Goal: Task Accomplishment & Management: Manage account settings

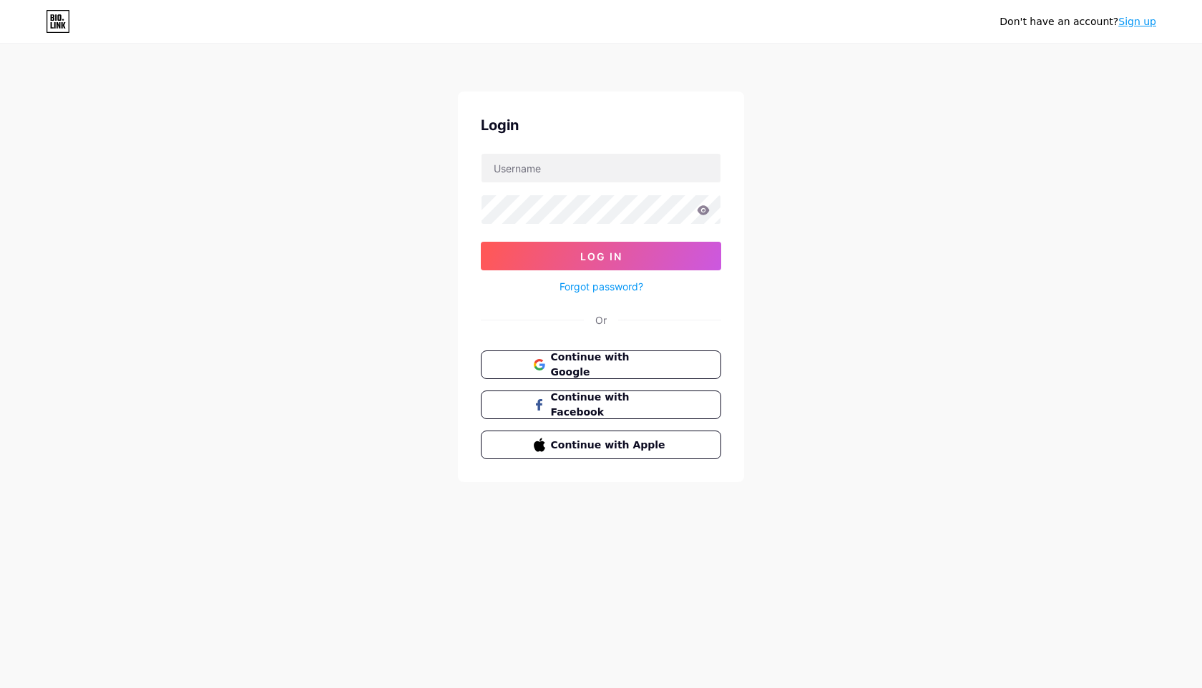
click at [535, 153] on div at bounding box center [601, 168] width 240 height 30
click at [529, 163] on input "text" at bounding box center [600, 168] width 239 height 29
type input "[EMAIL_ADDRESS][DOMAIN_NAME]"
click at [481, 242] on button "Log In" at bounding box center [601, 256] width 240 height 29
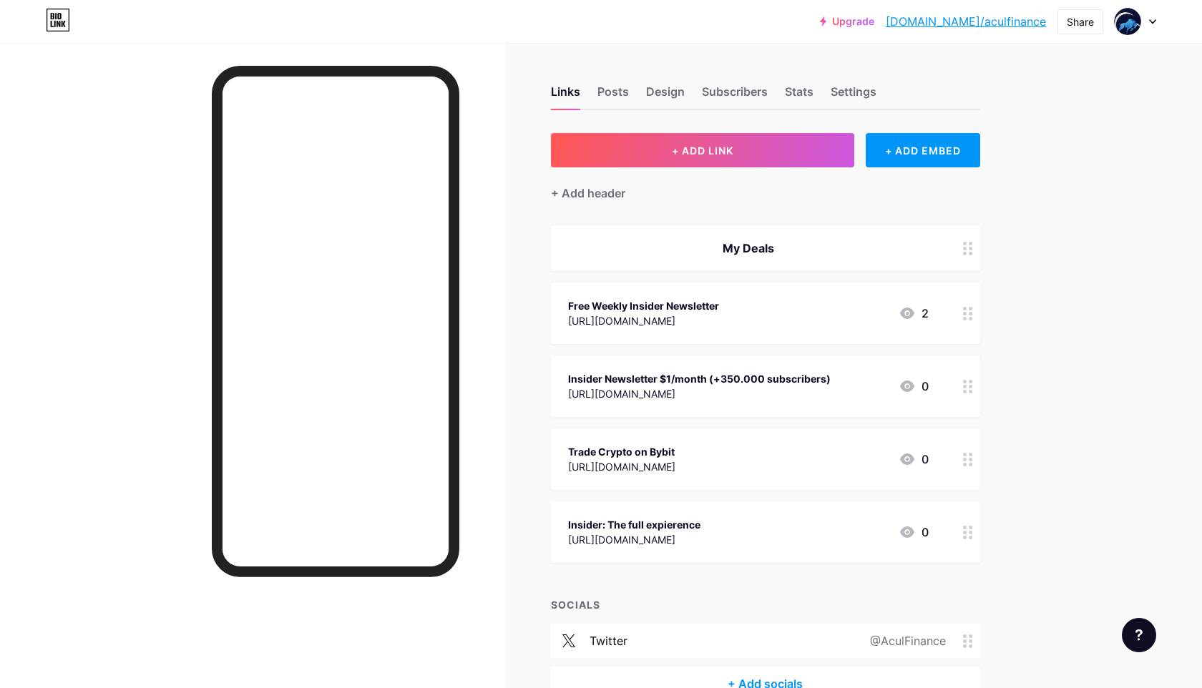
click at [765, 249] on div "My Deals" at bounding box center [748, 248] width 361 height 17
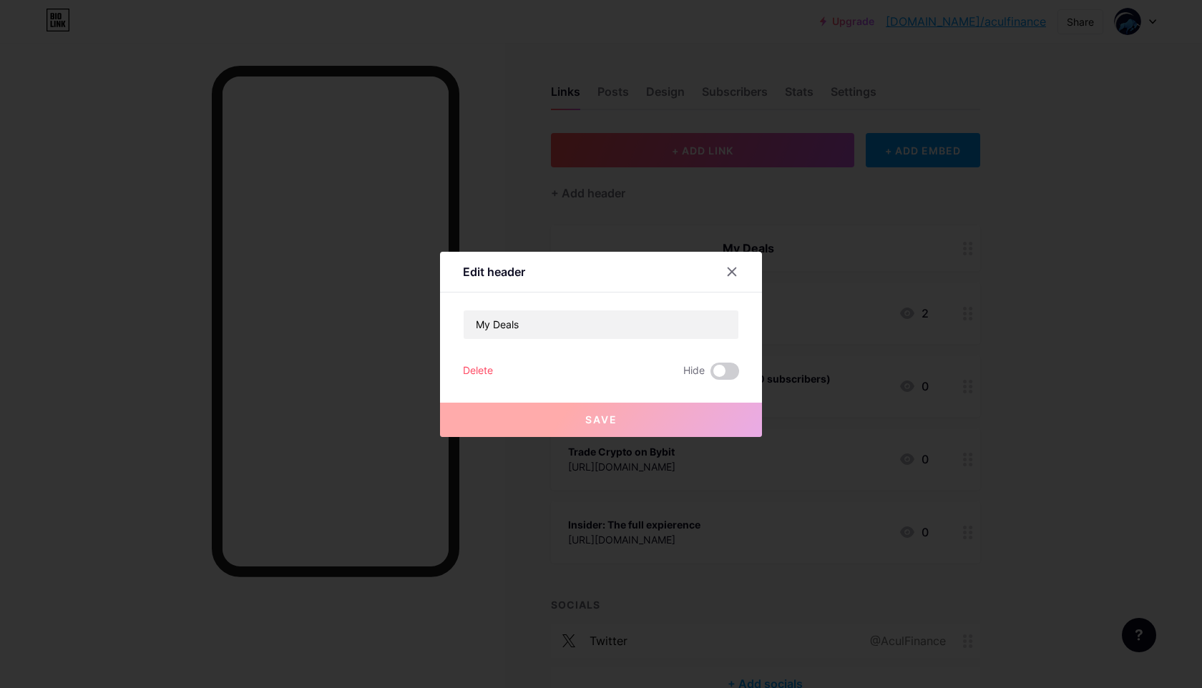
click at [476, 369] on div "Delete" at bounding box center [478, 371] width 30 height 17
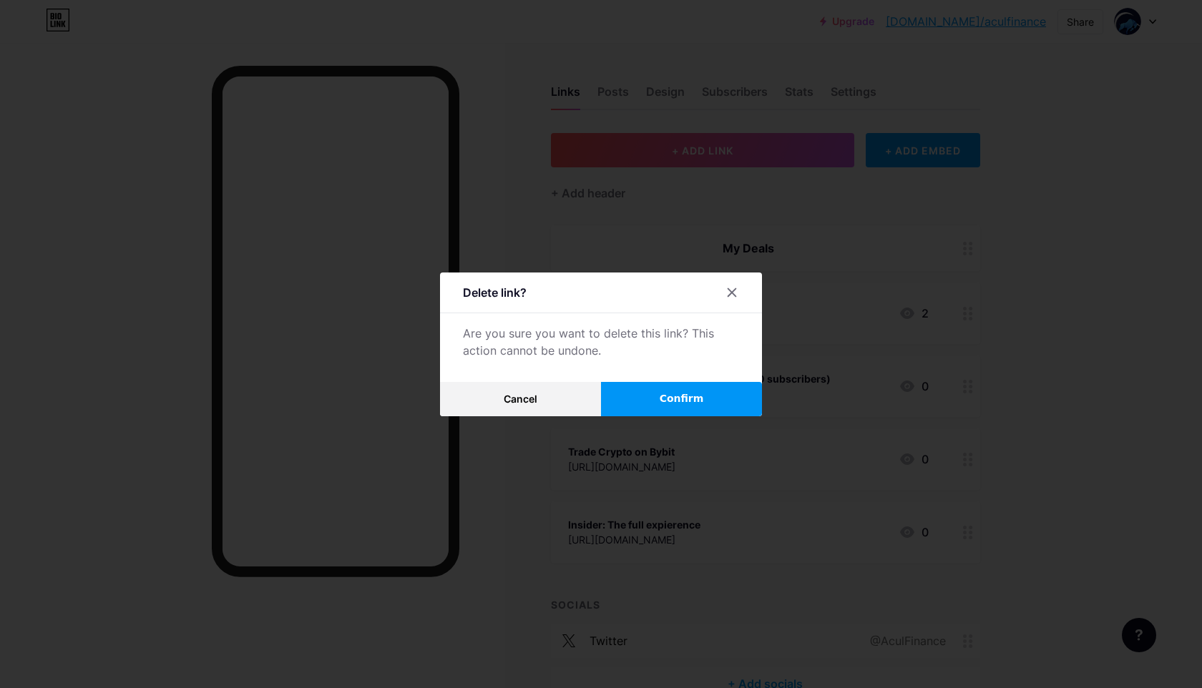
click at [624, 390] on button "Confirm" at bounding box center [681, 399] width 161 height 34
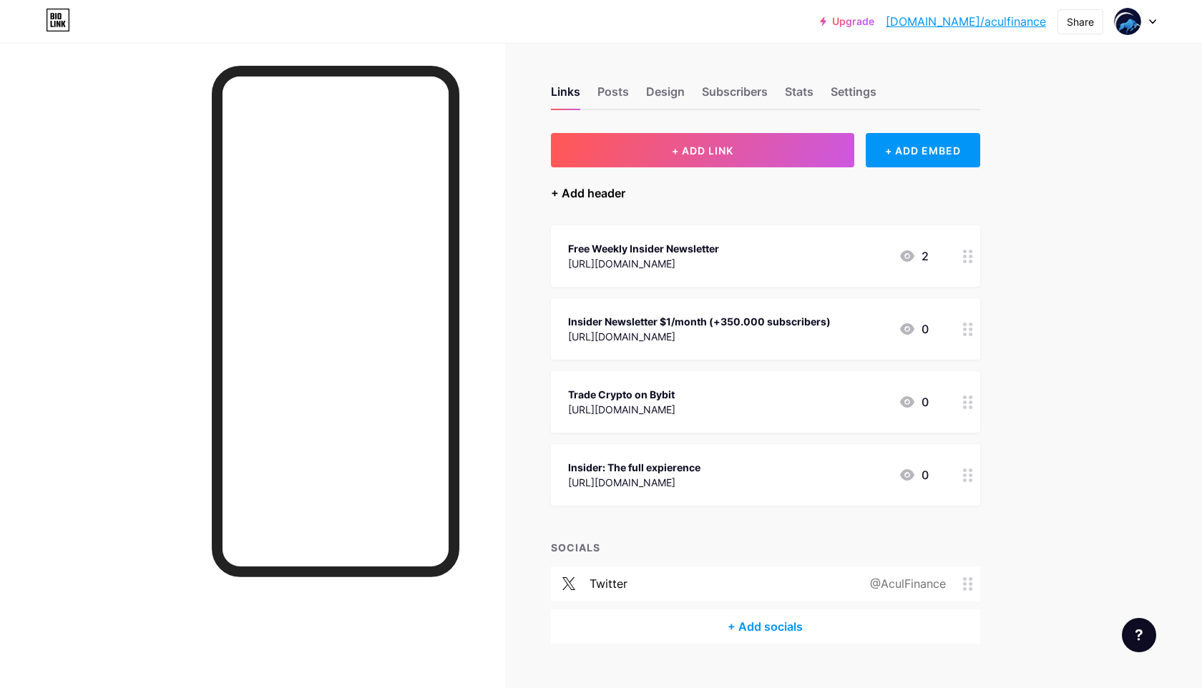
click at [593, 191] on div "+ Add header" at bounding box center [588, 193] width 74 height 17
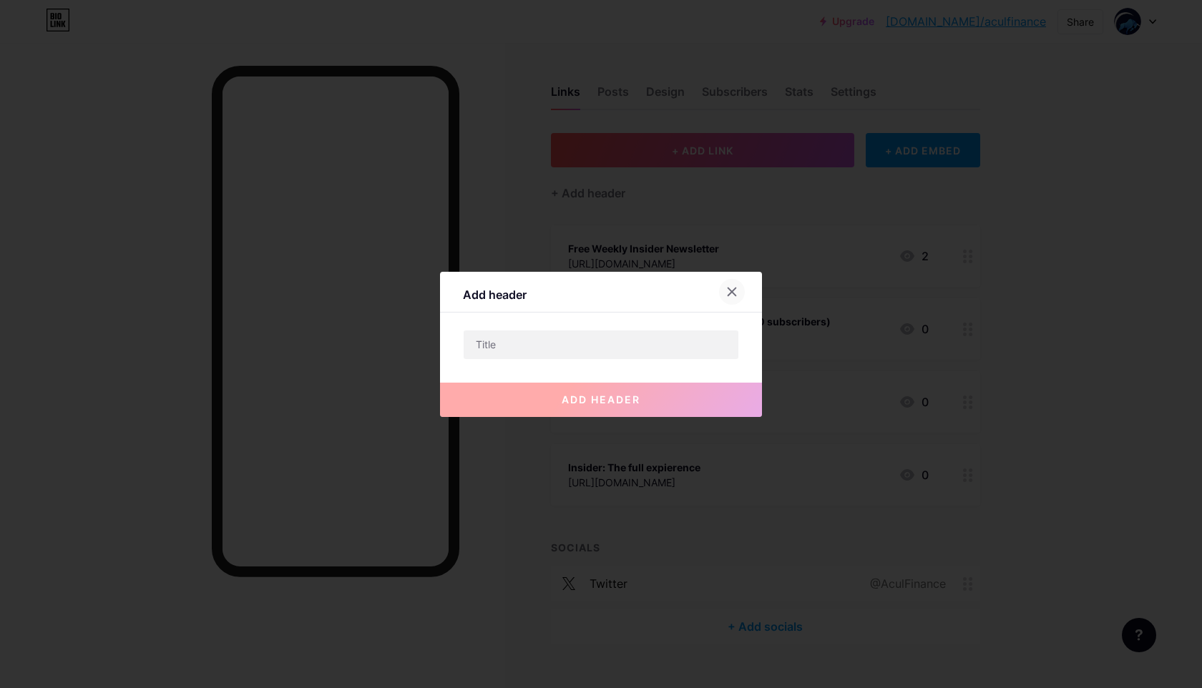
click at [734, 291] on icon at bounding box center [731, 291] width 11 height 11
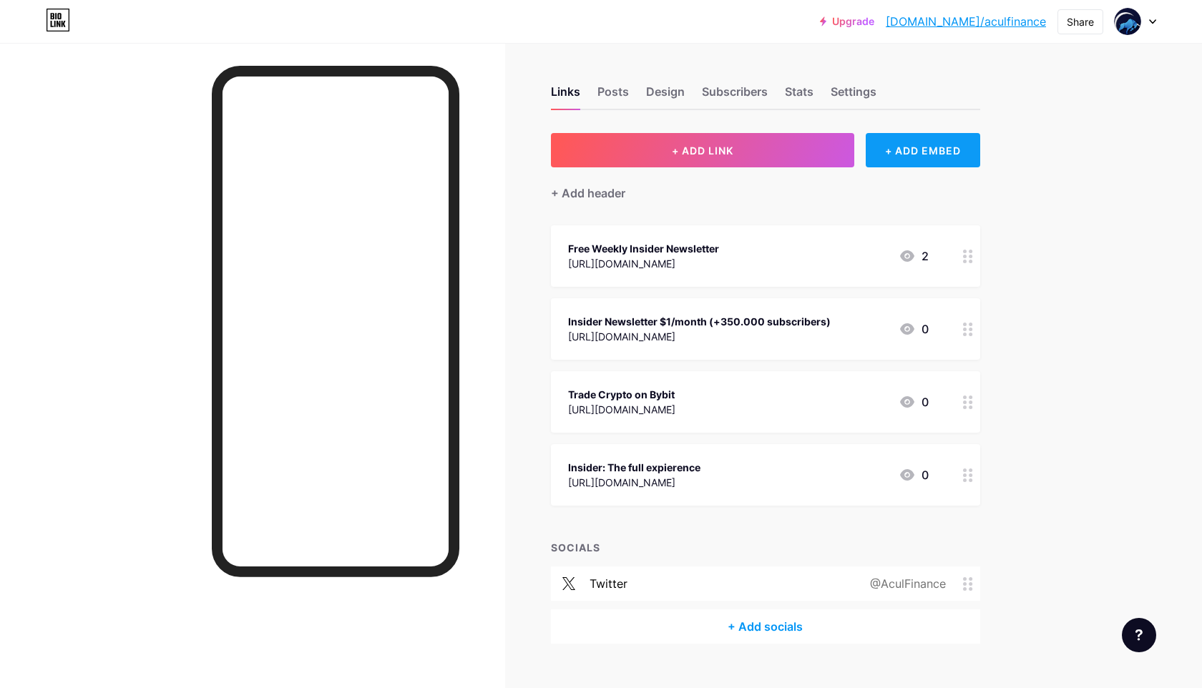
click at [919, 158] on div "+ ADD EMBED" at bounding box center [922, 150] width 114 height 34
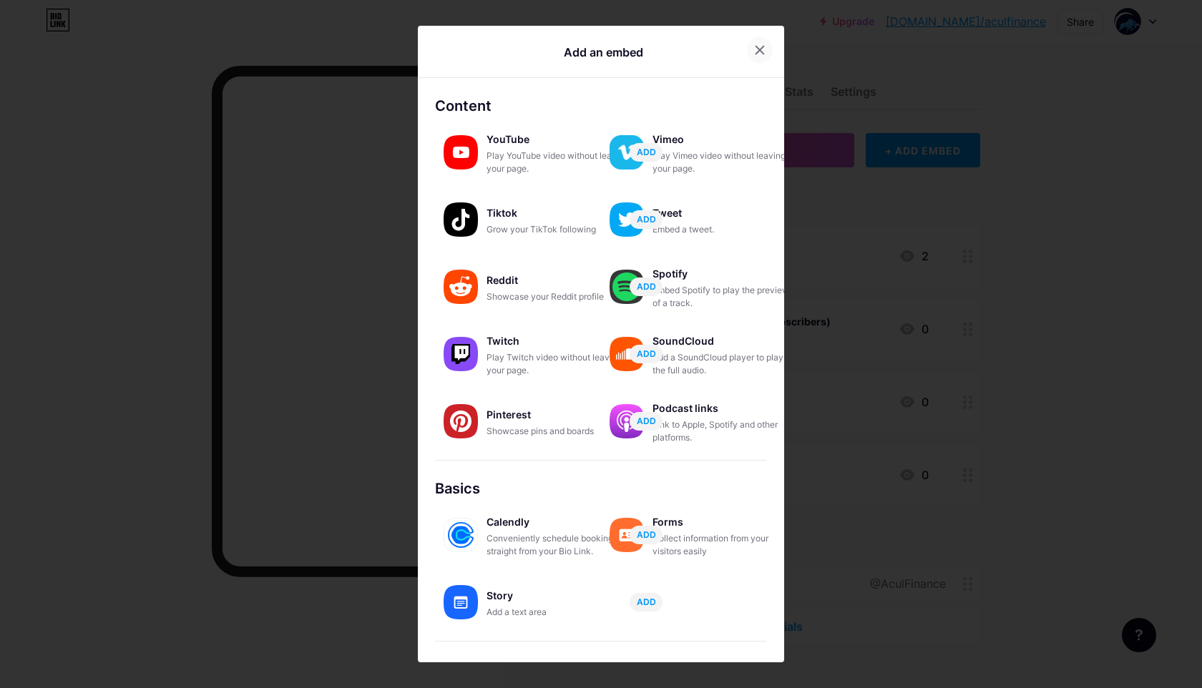
click at [748, 46] on div at bounding box center [760, 50] width 26 height 26
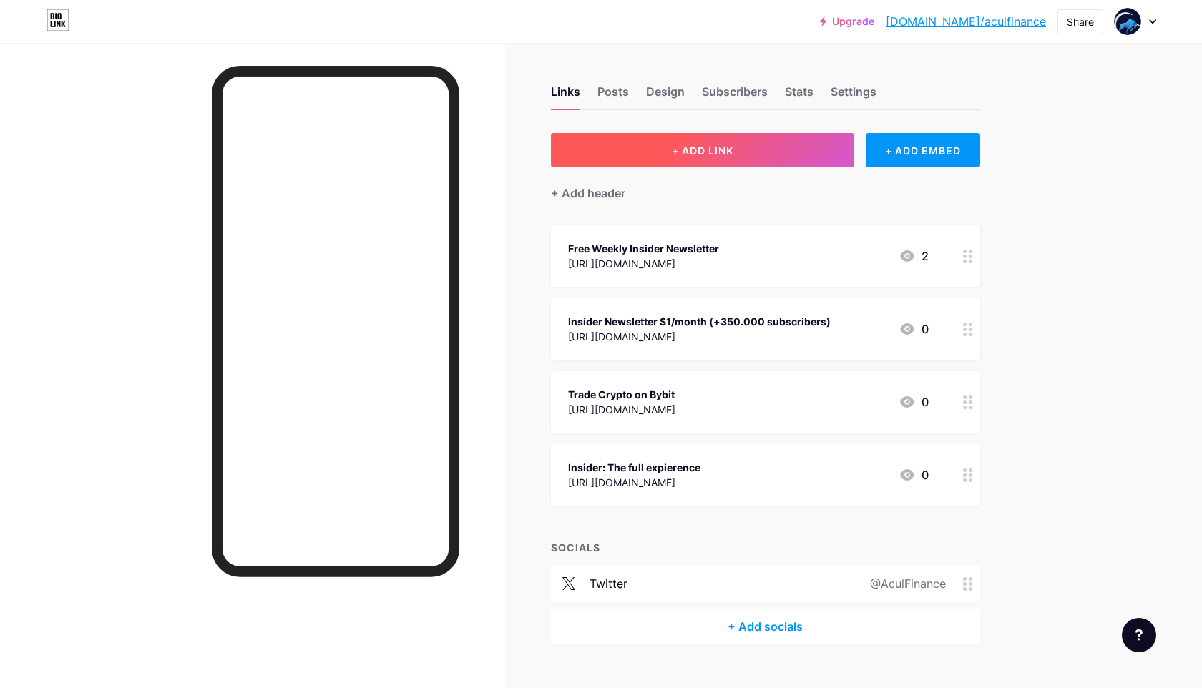
click at [701, 157] on button "+ ADD LINK" at bounding box center [703, 150] width 304 height 34
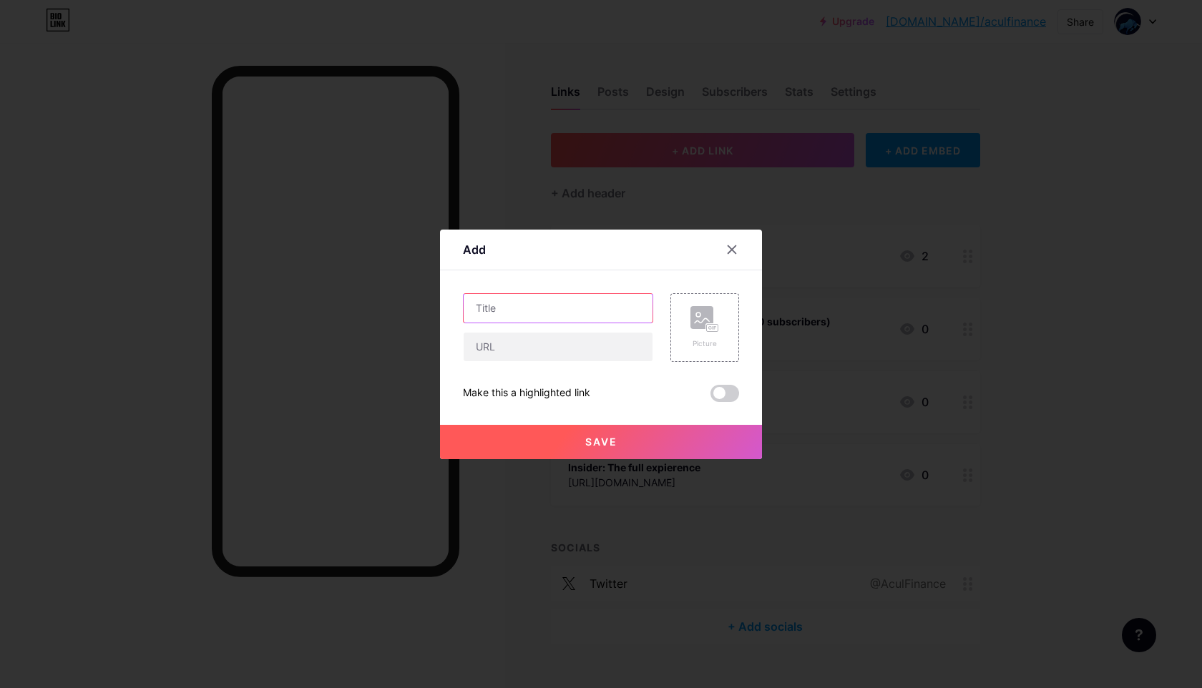
click at [529, 305] on input "text" at bounding box center [558, 308] width 189 height 29
drag, startPoint x: 576, startPoint y: 310, endPoint x: 347, endPoint y: 294, distance: 229.4
click at [347, 294] on div "Add Content YouTube Play YouTube video without leaving your page. ADD Vimeo Pla…" at bounding box center [601, 344] width 1202 height 688
paste input "Join our FREE Alpha Community. Get daily market analysis, exclusive trade calls…"
type input "Join our FREE Alpha Community. Get daily market analysis, exclusive trade calls…"
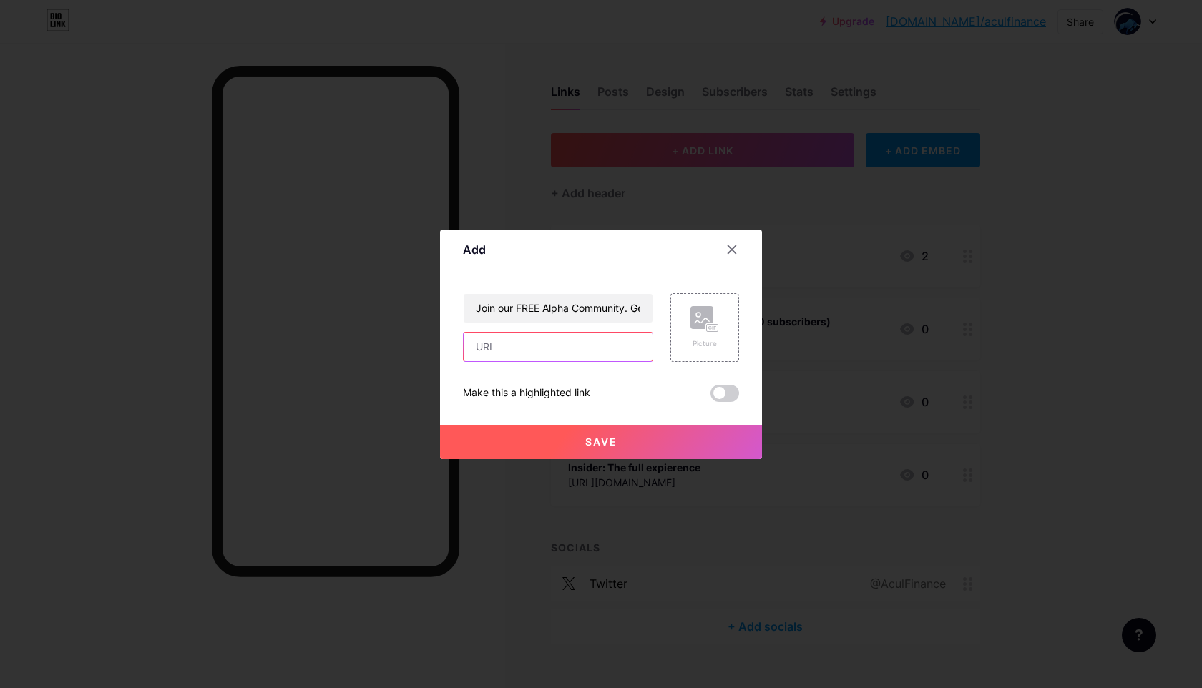
click at [501, 348] on input "text" at bounding box center [558, 347] width 189 height 29
paste input "[URL][DOMAIN_NAME]"
type input "[URL][DOMAIN_NAME]"
click at [730, 393] on span at bounding box center [724, 393] width 29 height 17
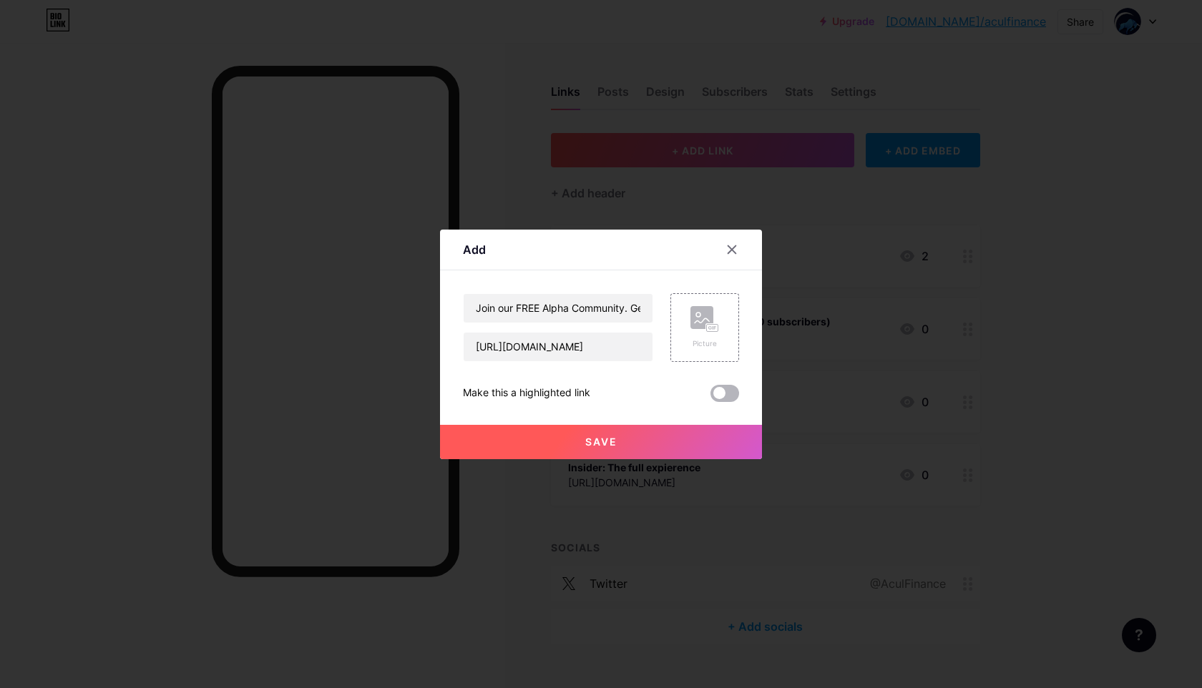
click at [710, 397] on input "checkbox" at bounding box center [710, 397] width 0 height 0
click at [674, 438] on button "Save" at bounding box center [601, 442] width 322 height 34
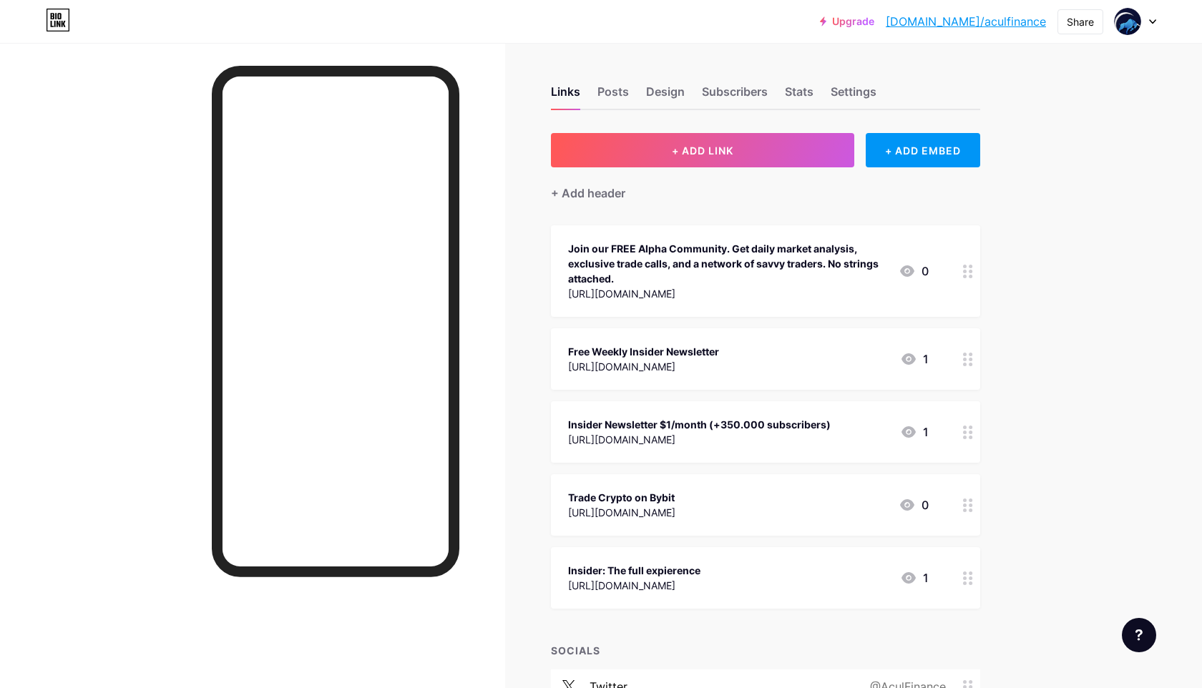
scroll to position [129, 0]
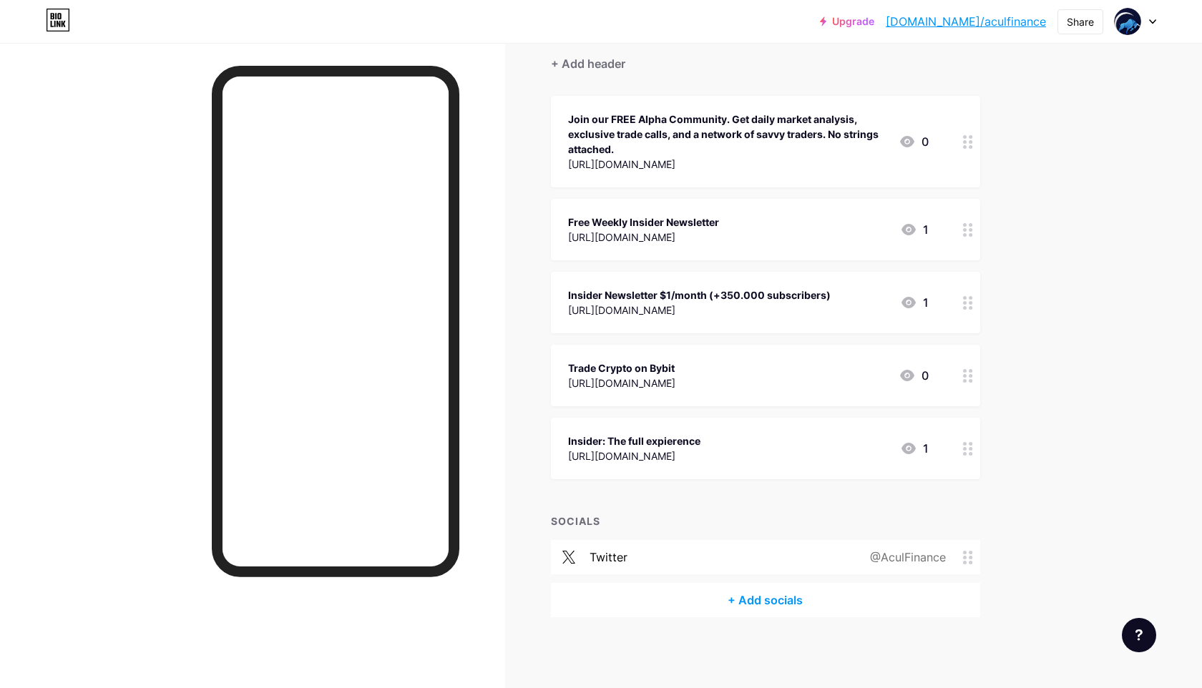
click at [961, 559] on div "@AculFinance" at bounding box center [905, 557] width 116 height 17
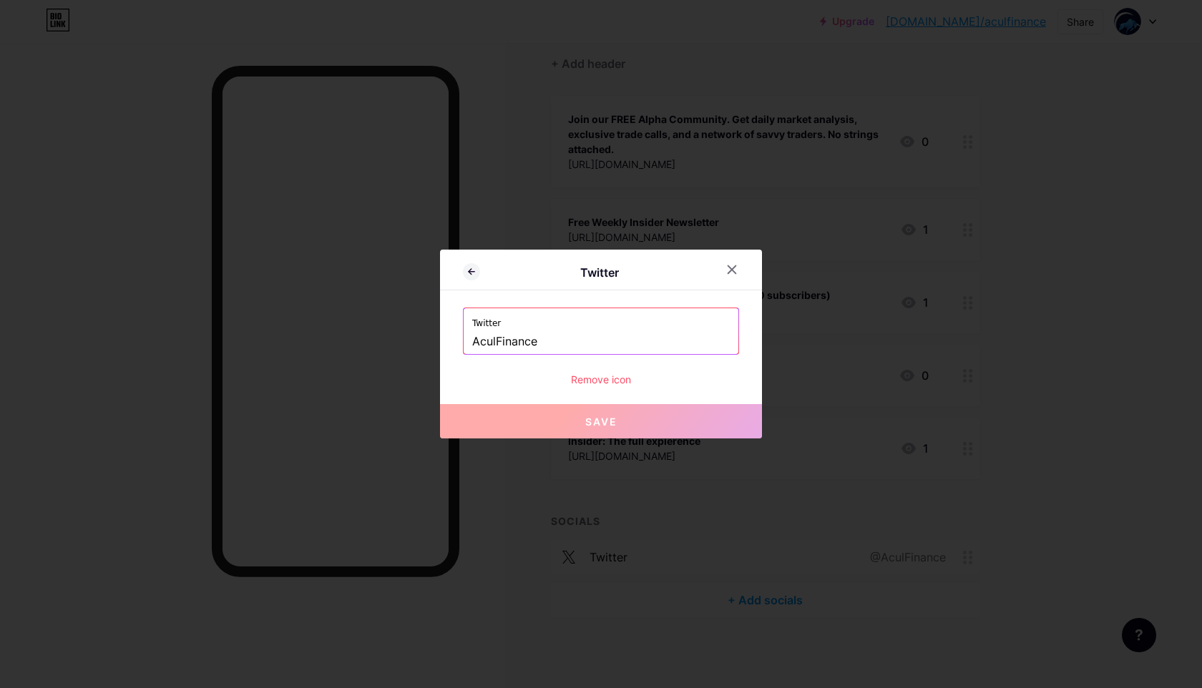
click at [600, 383] on div "Remove icon" at bounding box center [601, 379] width 276 height 15
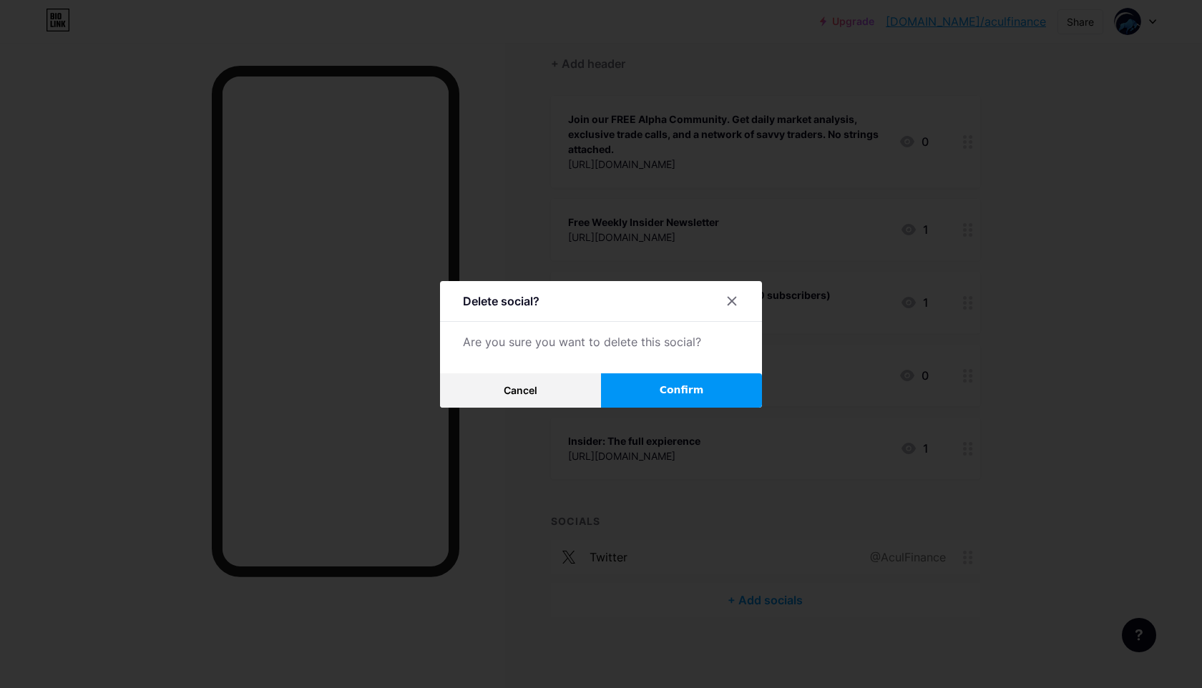
click at [649, 386] on button "Confirm" at bounding box center [681, 390] width 161 height 34
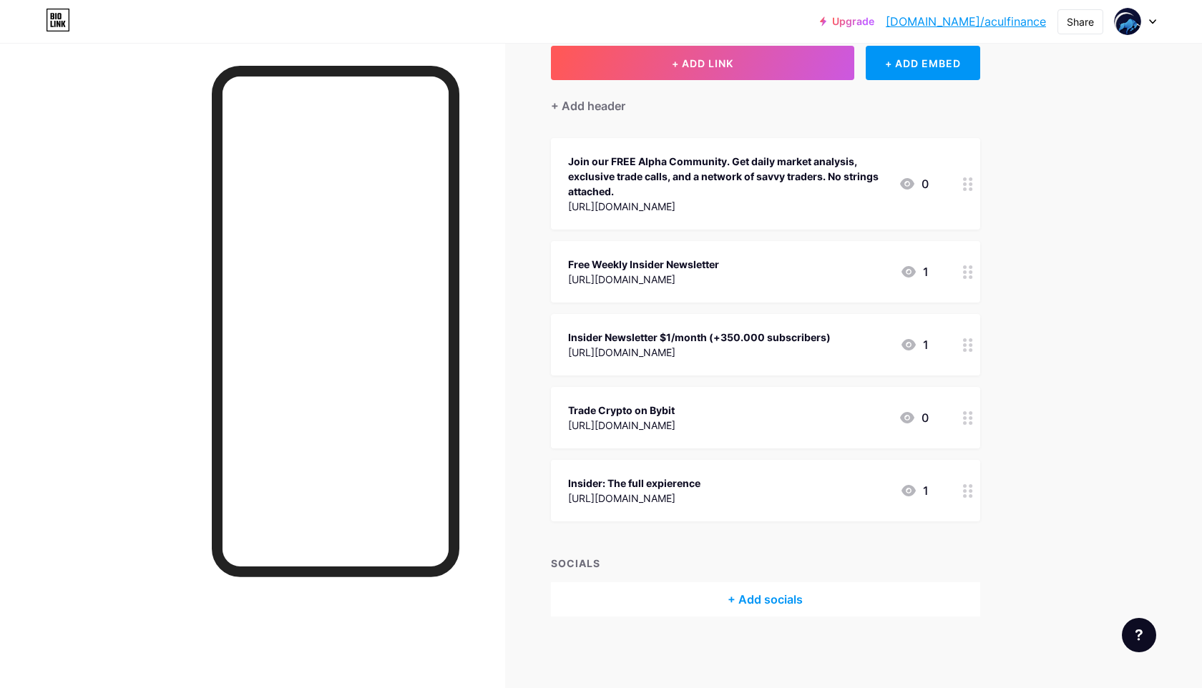
scroll to position [87, 0]
click at [752, 594] on div "+ Add socials" at bounding box center [765, 600] width 429 height 34
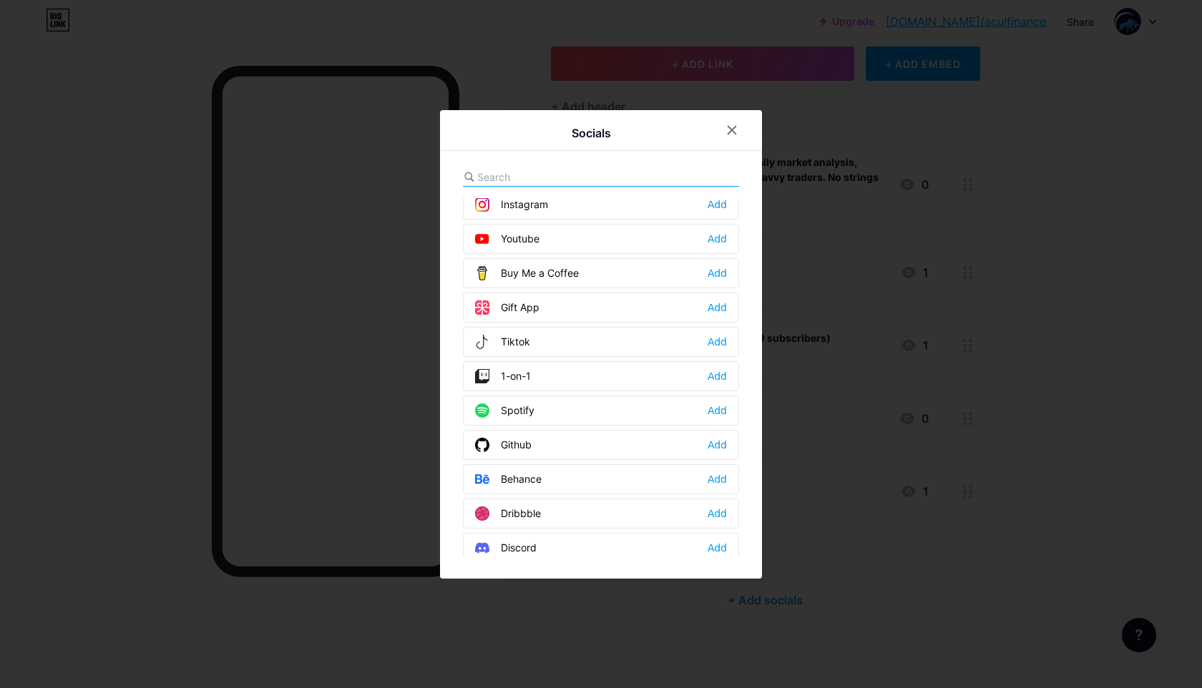
scroll to position [0, 0]
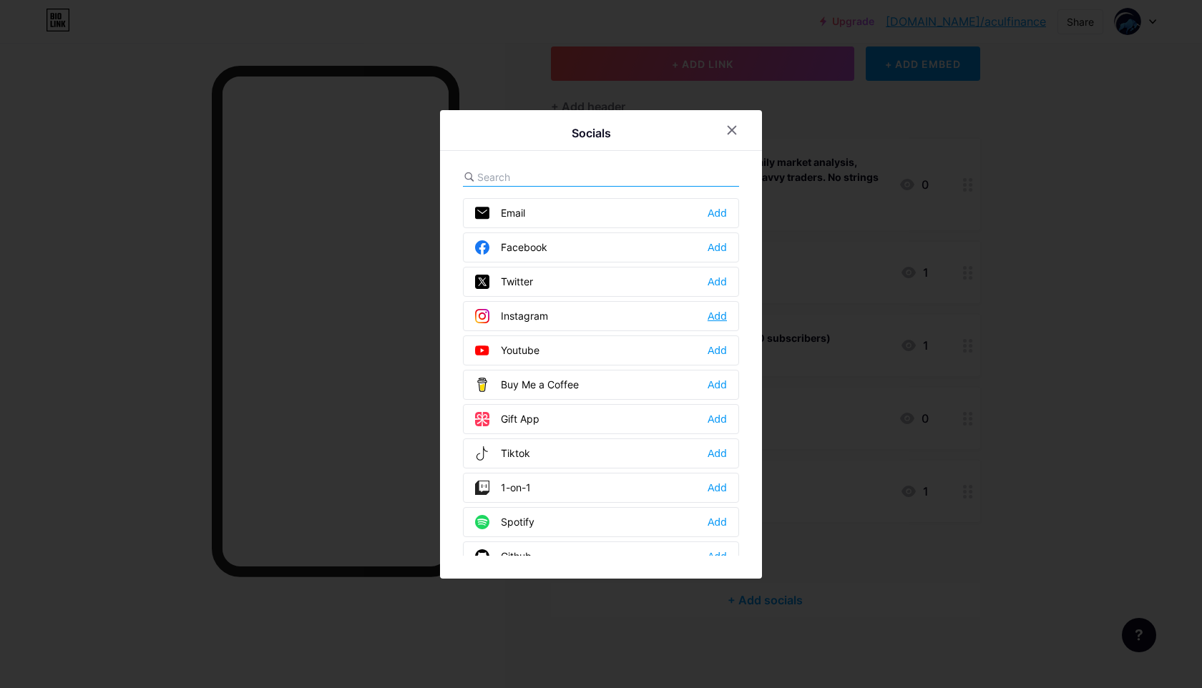
click at [716, 312] on div "Add" at bounding box center [716, 316] width 19 height 14
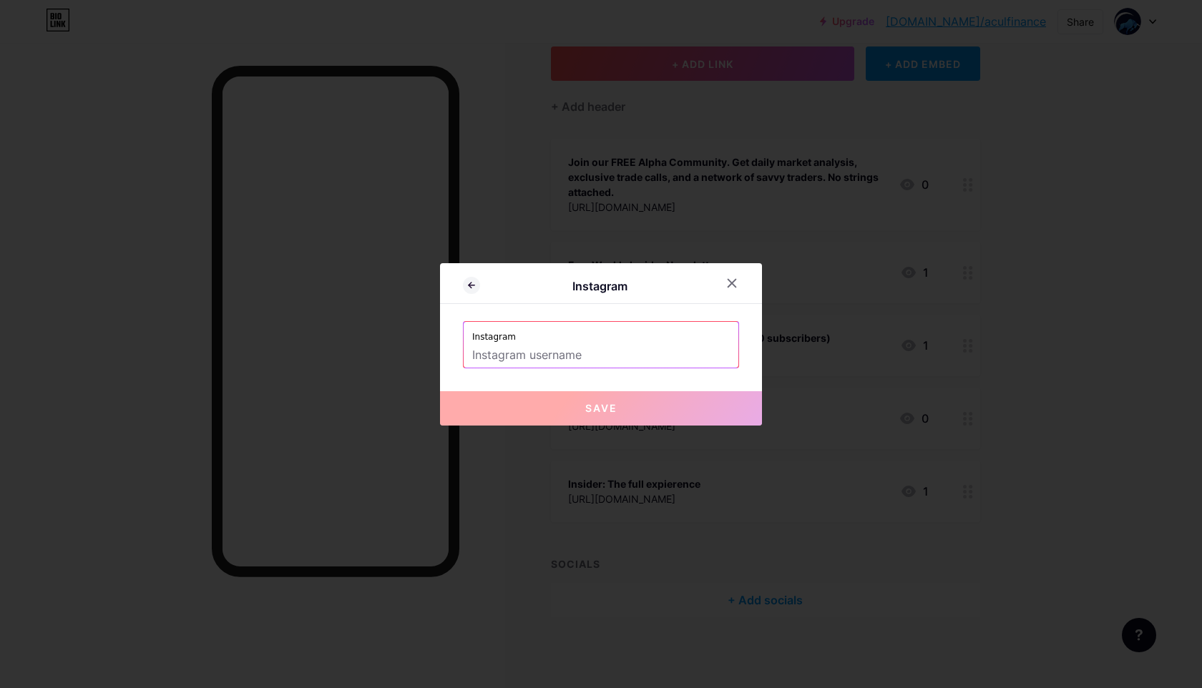
click at [545, 356] on input "text" at bounding box center [601, 355] width 258 height 24
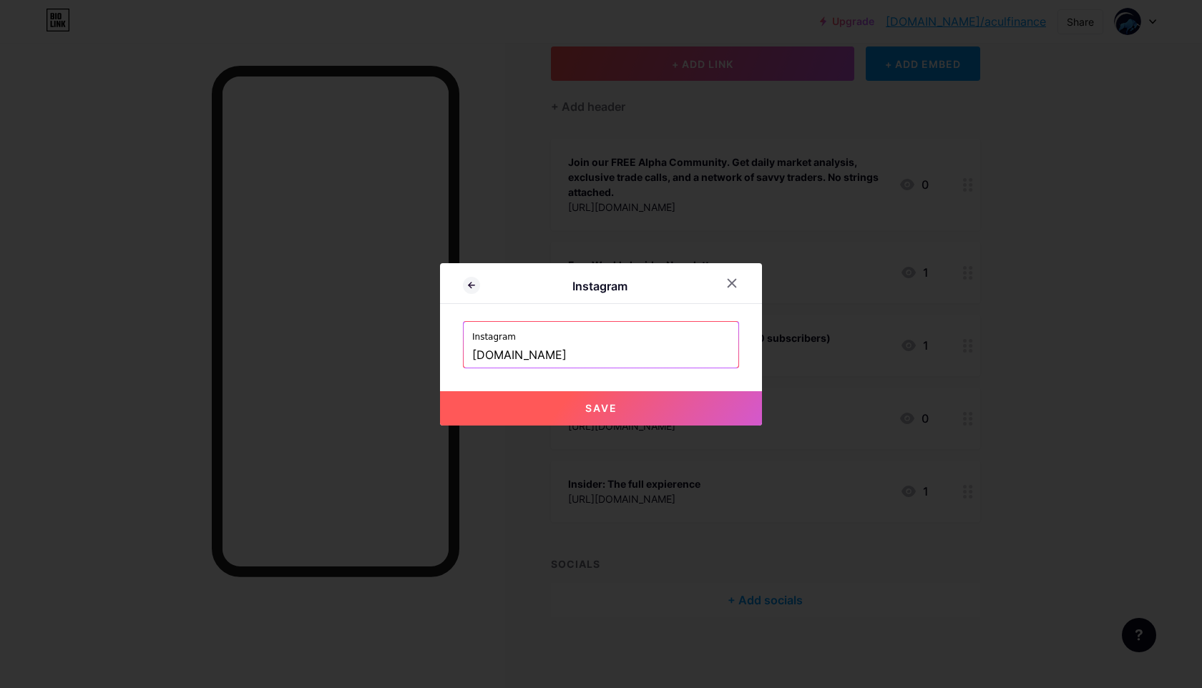
click at [528, 402] on button "Save" at bounding box center [601, 408] width 322 height 34
type input "[URL][DOMAIN_NAME][DOMAIN_NAME]"
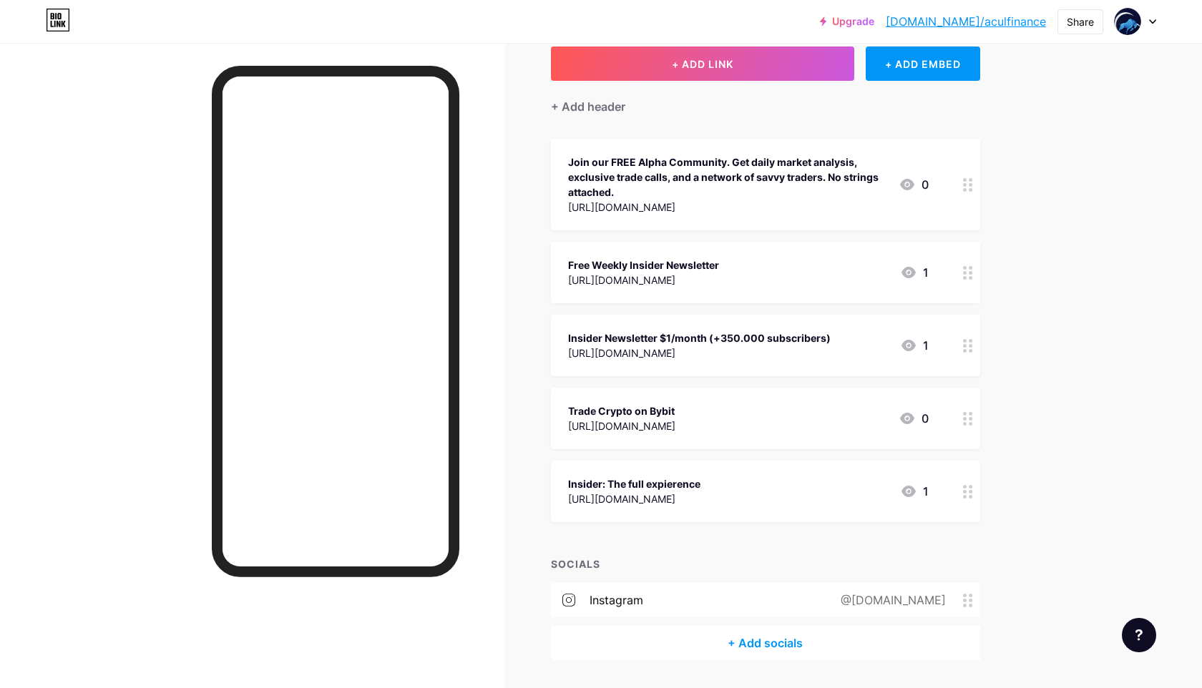
click at [978, 184] on div at bounding box center [968, 185] width 24 height 92
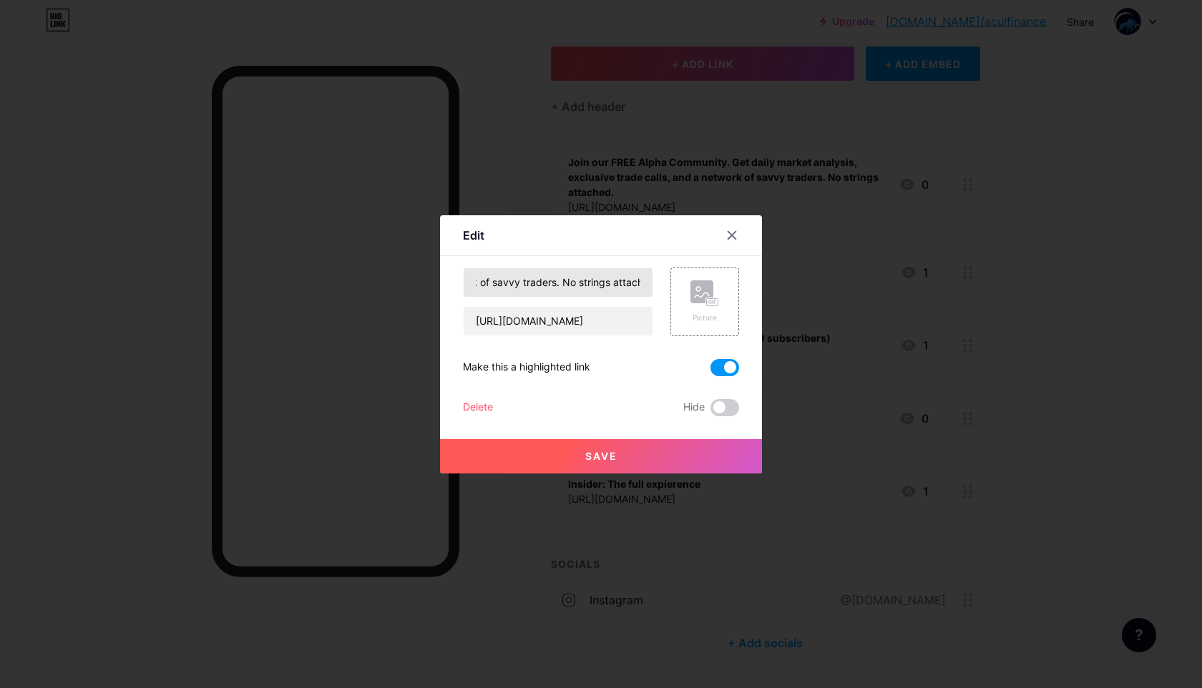
scroll to position [0, 466]
drag, startPoint x: 544, startPoint y: 280, endPoint x: 649, endPoint y: 281, distance: 104.4
click at [649, 281] on input "Join our FREE Alpha Community. Get daily market analysis, exclusive trade calls…" at bounding box center [558, 282] width 189 height 29
type input "Join our FREE Alpha Community. Get daily market analysis, exclusive trade calls…"
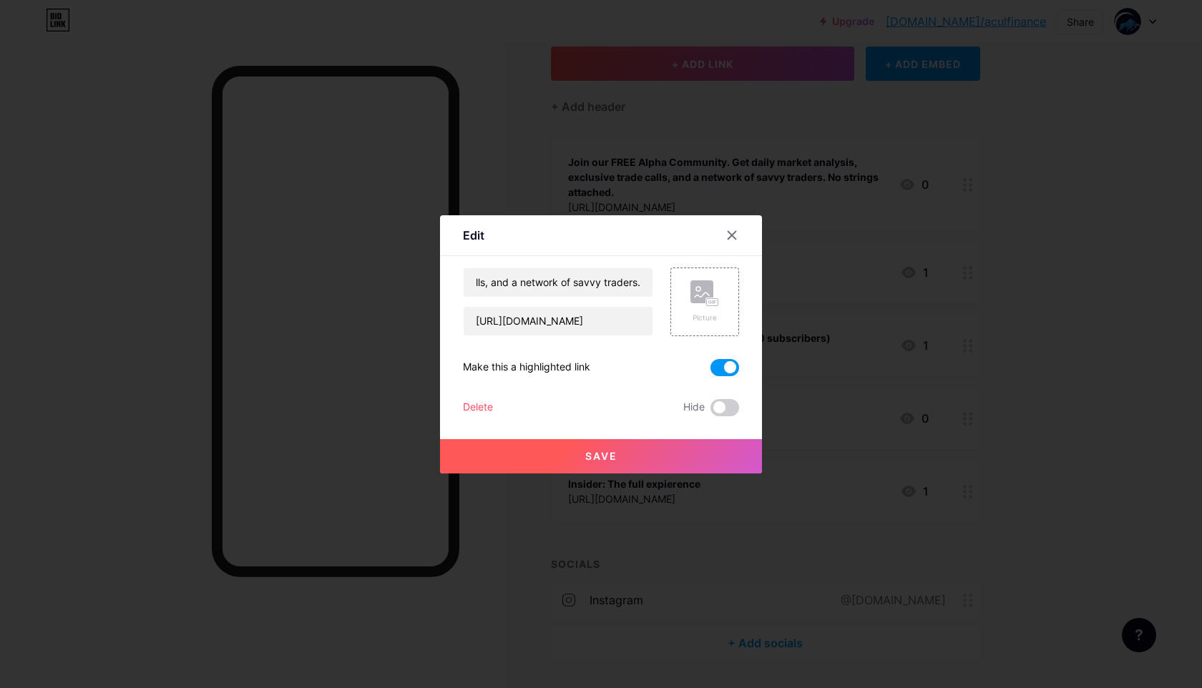
click at [589, 449] on button "Save" at bounding box center [601, 456] width 322 height 34
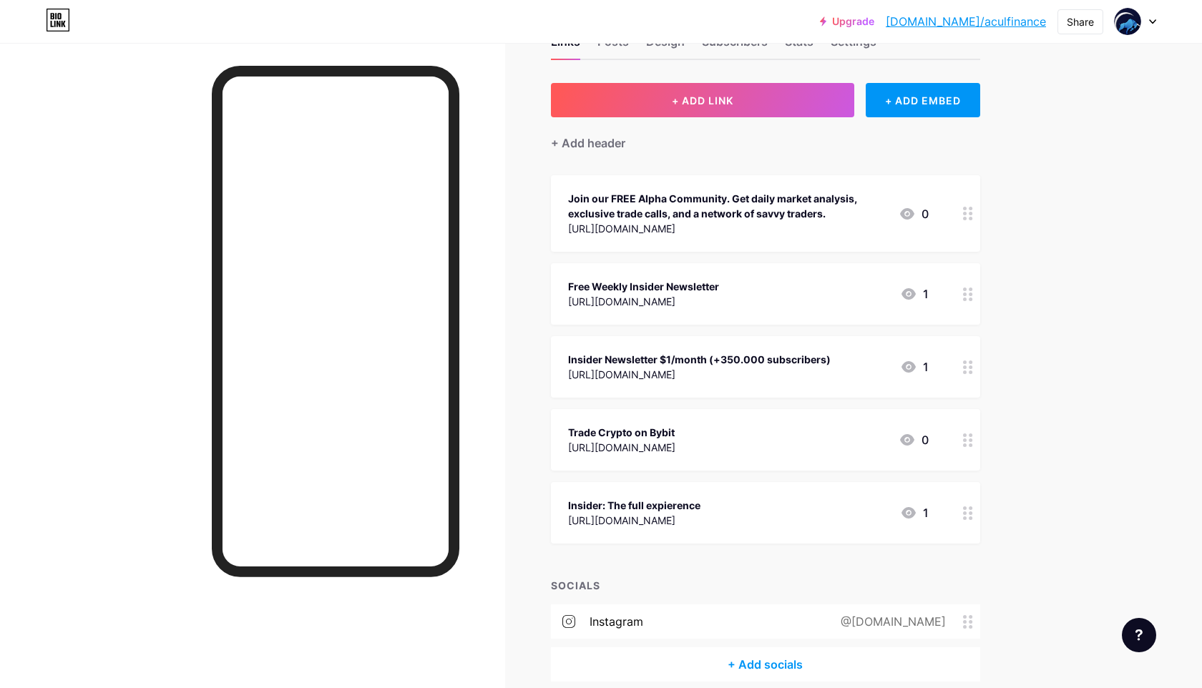
scroll to position [0, 0]
